Goal: Task Accomplishment & Management: Use online tool/utility

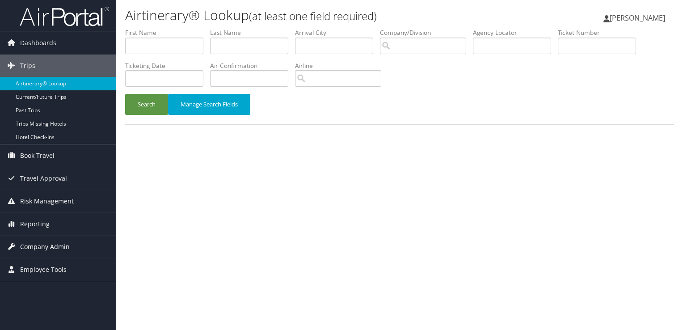
click at [55, 246] on span "Company Admin" at bounding box center [45, 246] width 50 height 22
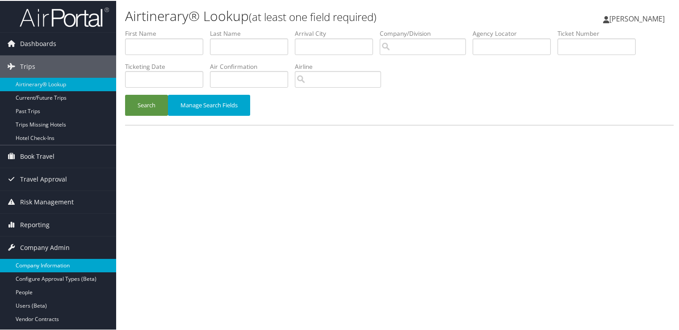
click at [59, 261] on link "Company Information" at bounding box center [58, 264] width 116 height 13
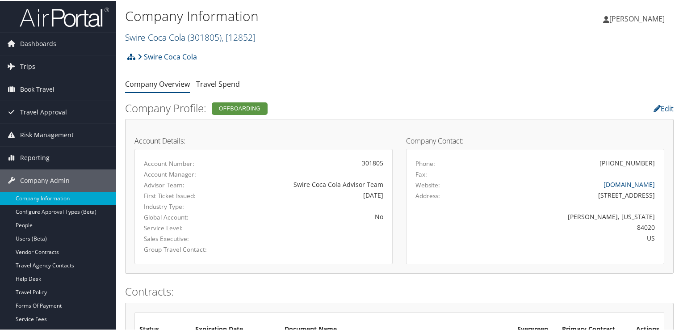
click at [217, 39] on span "( 301805 )" at bounding box center [205, 36] width 34 height 12
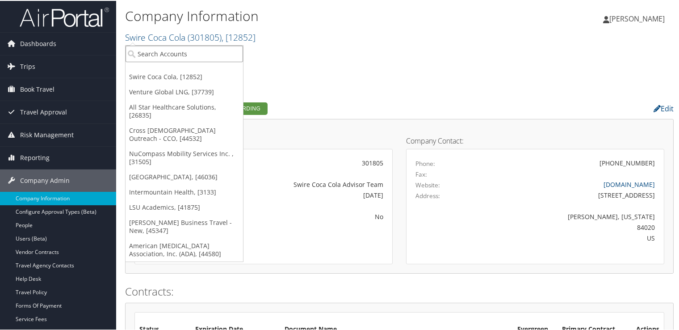
click at [201, 57] on input "search" at bounding box center [184, 53] width 117 height 17
type input "state of ut"
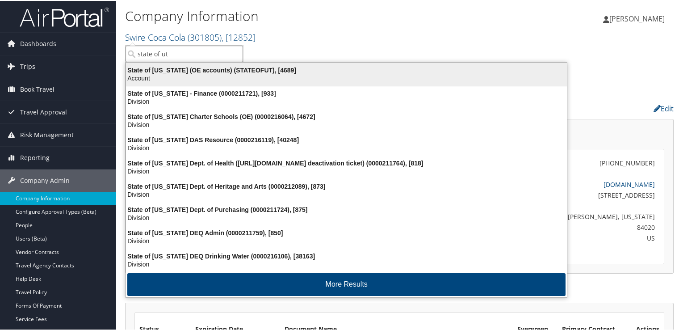
click at [206, 76] on div "Account" at bounding box center [347, 77] width 452 height 8
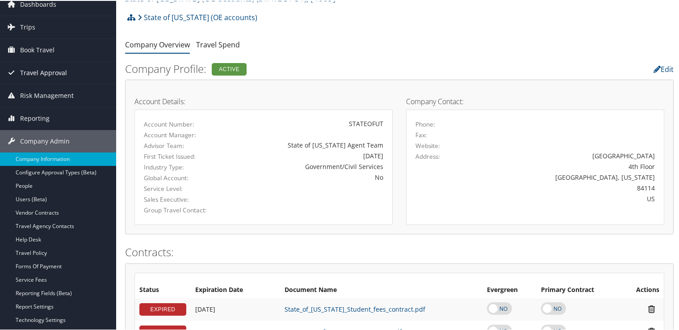
scroll to position [45, 0]
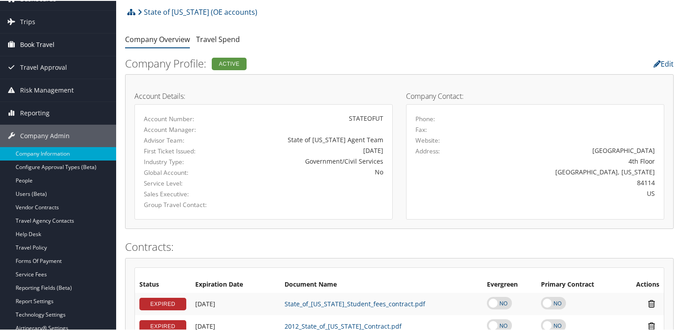
click at [57, 41] on link "Book Travel" at bounding box center [58, 44] width 116 height 22
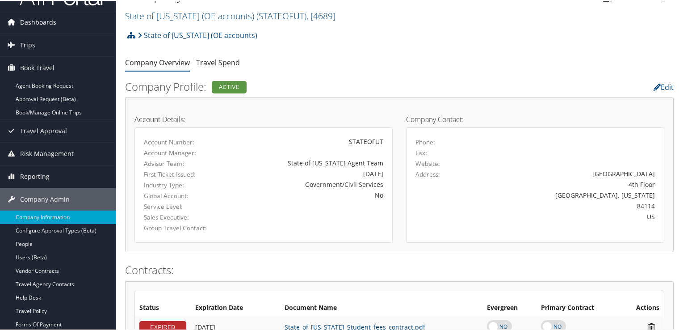
scroll to position [0, 0]
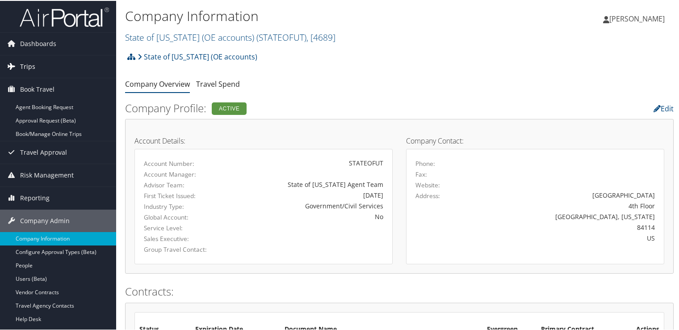
click at [54, 60] on link "Trips" at bounding box center [58, 66] width 116 height 22
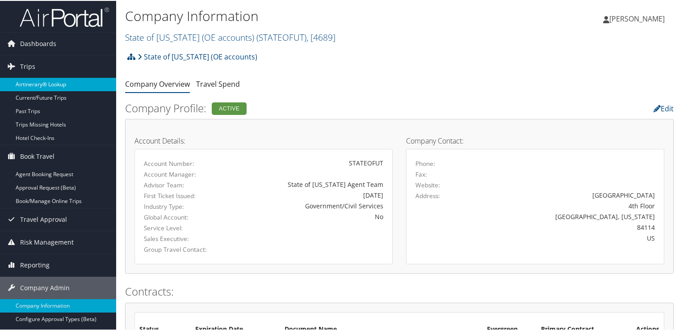
click at [52, 81] on link "Airtinerary® Lookup" at bounding box center [58, 83] width 116 height 13
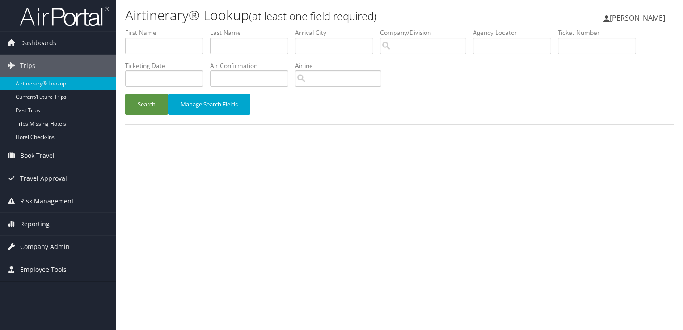
click at [497, 55] on li "Agency Locator" at bounding box center [515, 44] width 85 height 33
click at [497, 54] on input "text" at bounding box center [512, 46] width 78 height 17
paste input "D3B8LH"
type input "D3B8LH"
click at [148, 105] on button "Search" at bounding box center [146, 104] width 43 height 21
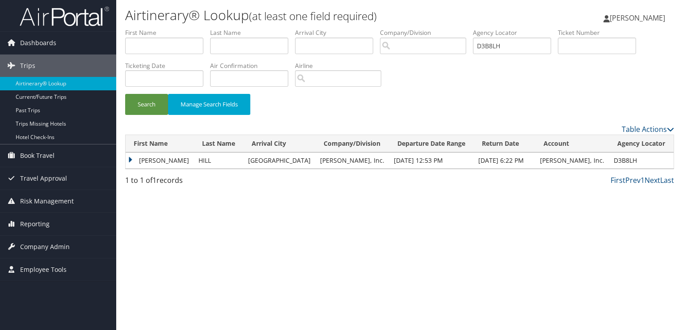
click at [178, 159] on td "[PERSON_NAME]" at bounding box center [160, 160] width 68 height 16
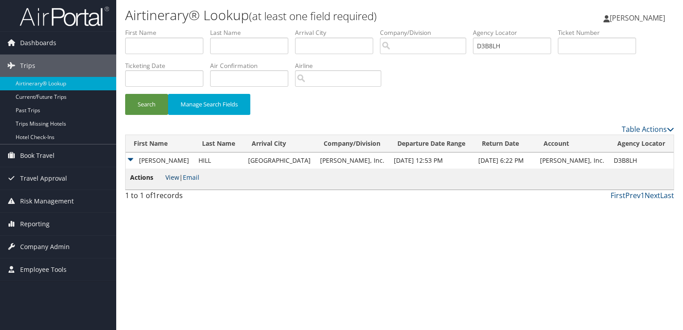
click at [167, 179] on link "View" at bounding box center [172, 177] width 14 height 8
click at [147, 111] on button "Search" at bounding box center [146, 104] width 43 height 21
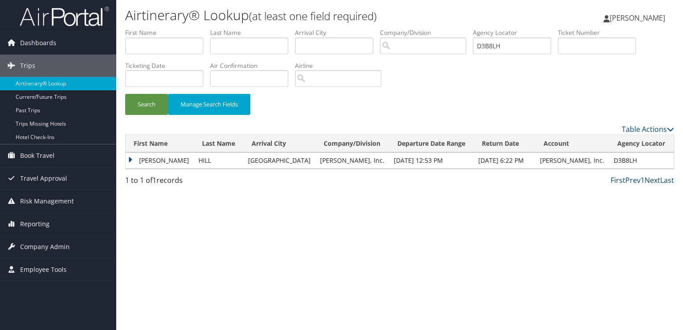
click at [158, 164] on td "DOUGLAS JOHN" at bounding box center [160, 160] width 68 height 16
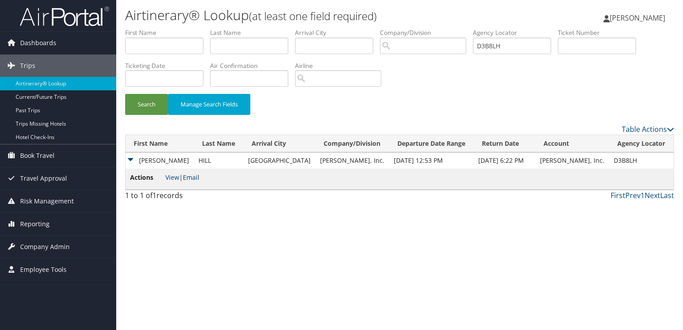
click at [193, 178] on link "Email" at bounding box center [191, 177] width 17 height 8
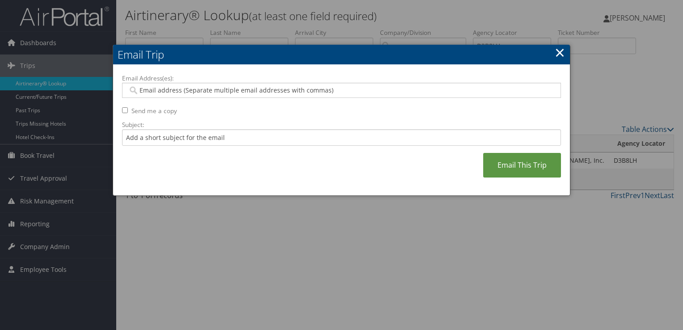
click at [223, 92] on input "Email Address(es):" at bounding box center [341, 90] width 427 height 9
paste input "DHILL@DUCOMMUN.COM"
type input "DHILL@DUCOMMUN.COM"
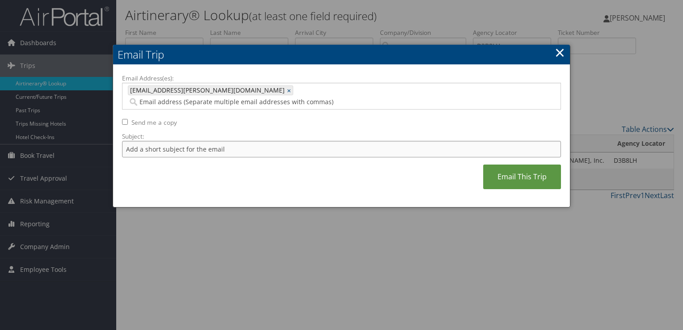
click at [209, 141] on input "Subject:" at bounding box center [341, 149] width 439 height 17
drag, startPoint x: 300, startPoint y: 139, endPoint x: 184, endPoint y: 139, distance: 115.7
click at [184, 141] on input "Travel Confirmation October 02 - 03 for Nathan Merriman" at bounding box center [341, 149] width 439 height 17
type input "Travel Confirmation September 07 - 11"
click at [129, 141] on input "Travel Confirmation September 07 - 11" at bounding box center [341, 149] width 439 height 17
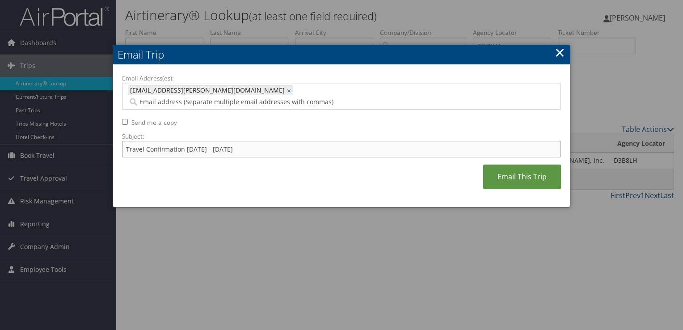
click at [265, 141] on input "Travel Confirmation September 07 - 11" at bounding box center [341, 149] width 439 height 17
click at [508, 164] on link "Email This Trip" at bounding box center [522, 176] width 78 height 25
